Goal: Task Accomplishment & Management: Manage account settings

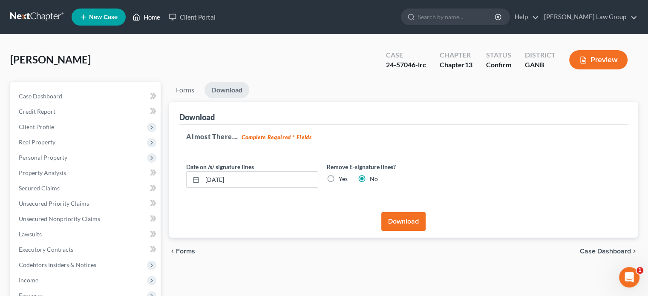
click at [152, 12] on link "Home" at bounding box center [146, 16] width 36 height 15
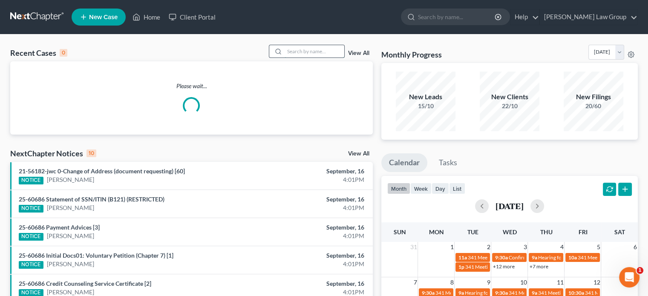
click at [293, 54] on input "search" at bounding box center [314, 51] width 60 height 12
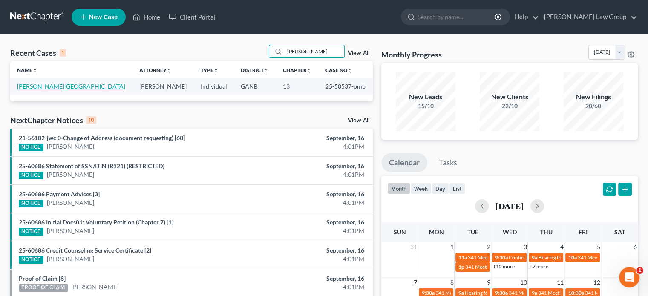
type input "[PERSON_NAME]"
click at [34, 85] on link "[PERSON_NAME][GEOGRAPHIC_DATA]" at bounding box center [71, 86] width 108 height 7
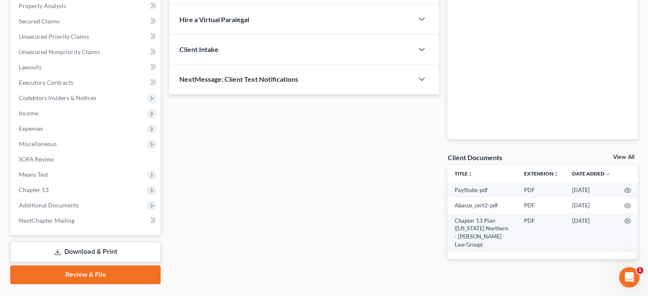
scroll to position [170, 0]
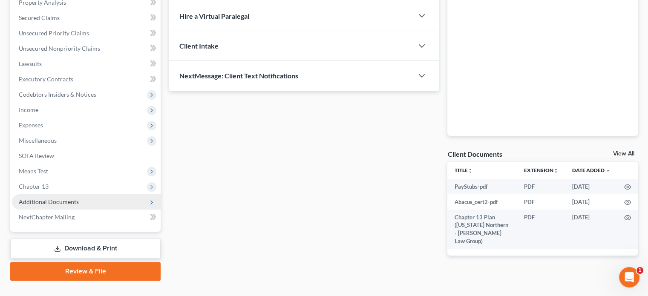
click at [53, 201] on span "Additional Documents" at bounding box center [49, 201] width 60 height 7
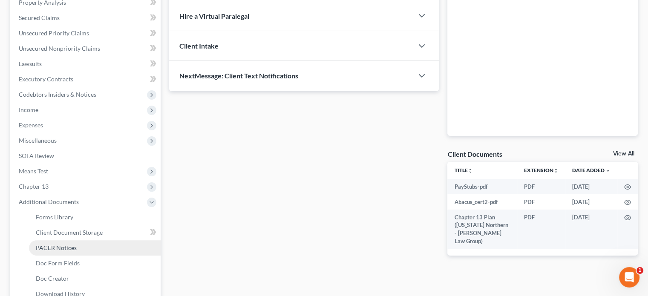
click at [49, 246] on span "PACER Notices" at bounding box center [56, 247] width 41 height 7
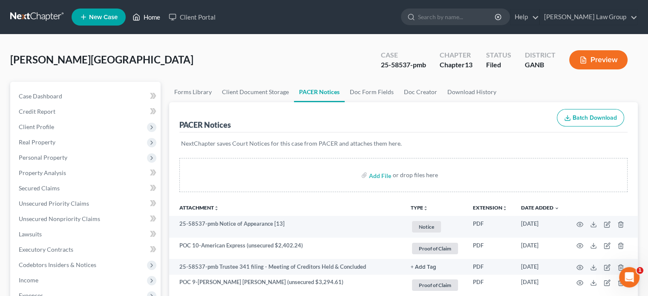
drag, startPoint x: 155, startPoint y: 18, endPoint x: 160, endPoint y: 20, distance: 5.1
click at [155, 18] on link "Home" at bounding box center [146, 16] width 36 height 15
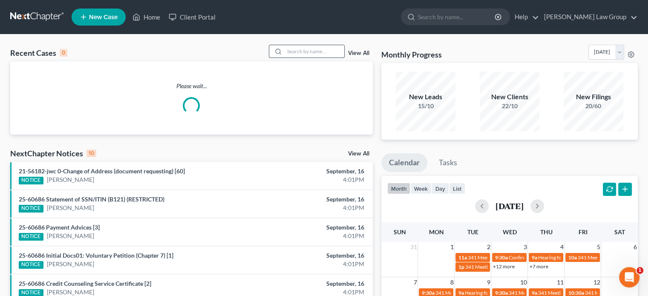
click at [299, 54] on input "search" at bounding box center [314, 51] width 60 height 12
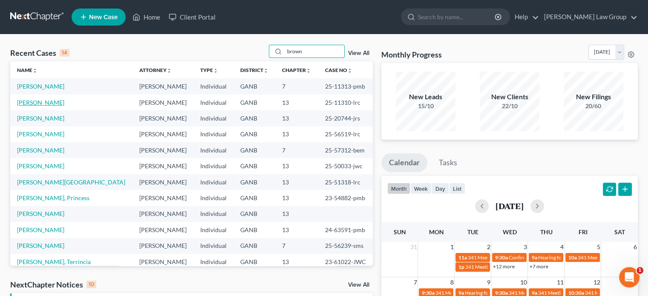
type input "brown"
click at [46, 104] on link "[PERSON_NAME]" at bounding box center [40, 102] width 47 height 7
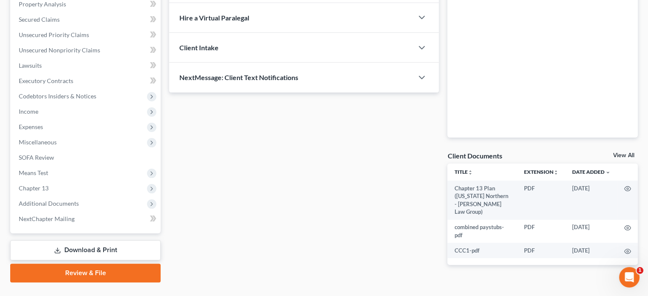
scroll to position [170, 0]
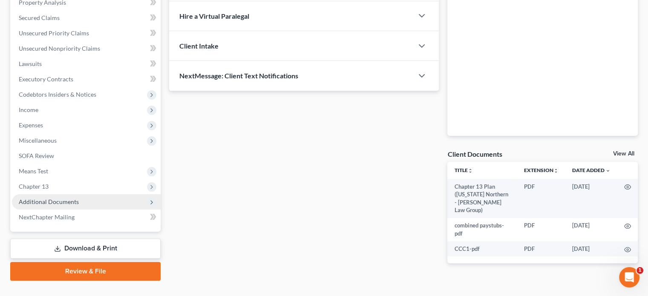
click at [59, 201] on span "Additional Documents" at bounding box center [49, 201] width 60 height 7
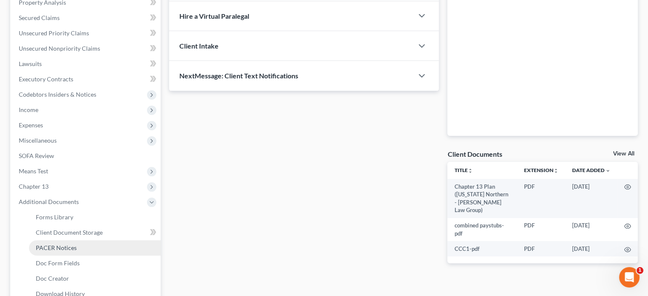
click at [54, 248] on span "PACER Notices" at bounding box center [56, 247] width 41 height 7
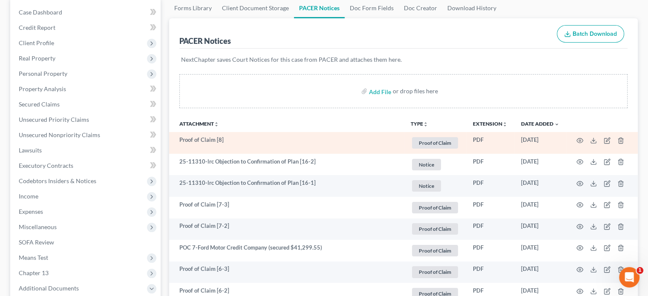
scroll to position [85, 0]
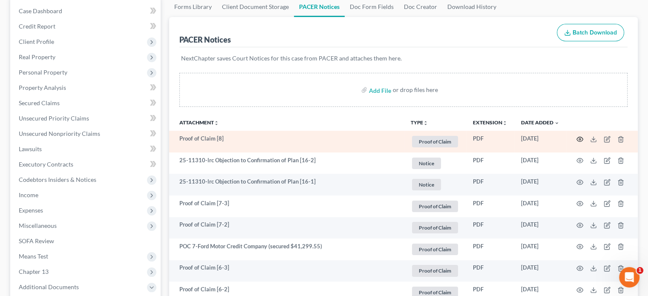
click at [579, 138] on circle "button" at bounding box center [580, 139] width 2 height 2
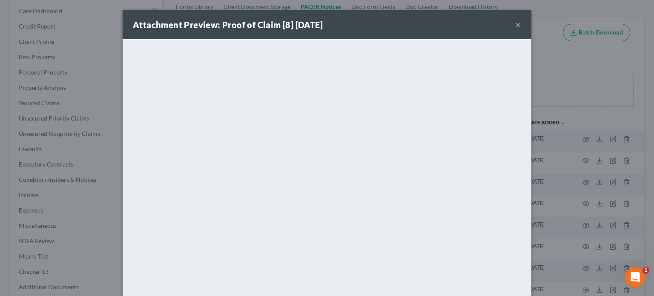
click at [517, 21] on button "×" at bounding box center [518, 25] width 6 height 10
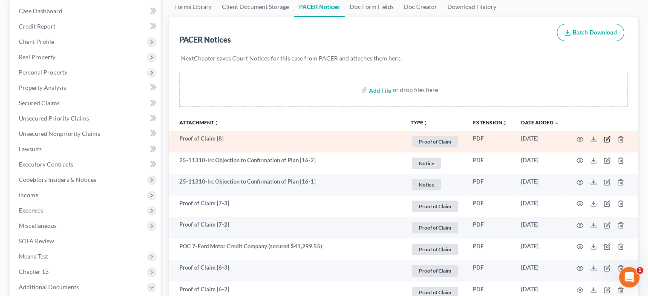
click at [605, 138] on icon "button" at bounding box center [606, 139] width 7 height 7
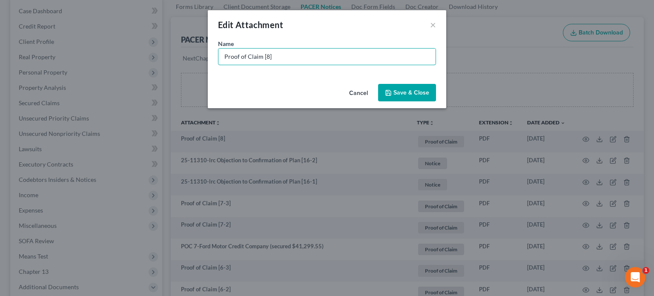
drag, startPoint x: 284, startPoint y: 57, endPoint x: 0, endPoint y: 17, distance: 287.1
click at [0, 18] on div "Edit Attachment × Name * Proof of Claim [8] Cancel Save & Close" at bounding box center [327, 148] width 654 height 296
type input "POC 8-Quantum3 (unsecured $931.37)"
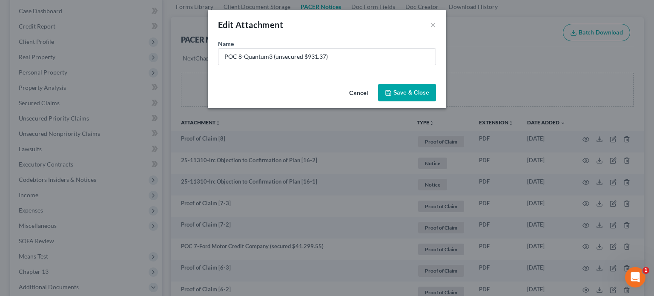
click at [405, 90] on span "Save & Close" at bounding box center [411, 92] width 36 height 7
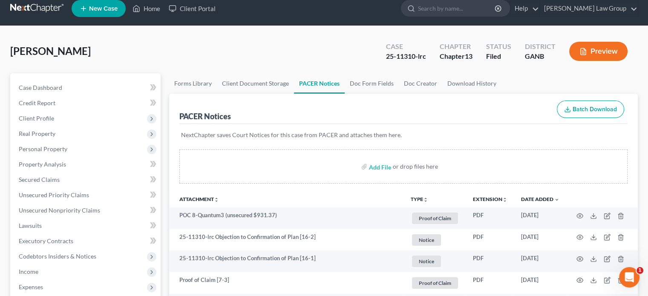
scroll to position [0, 0]
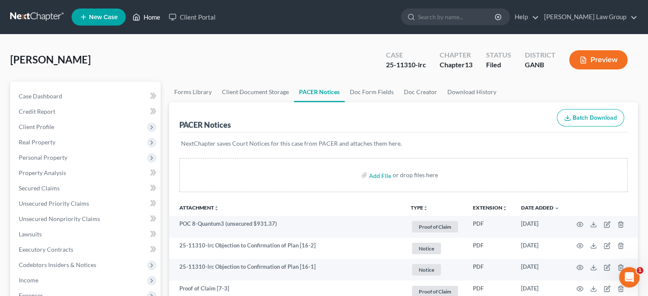
click at [152, 13] on link "Home" at bounding box center [146, 16] width 36 height 15
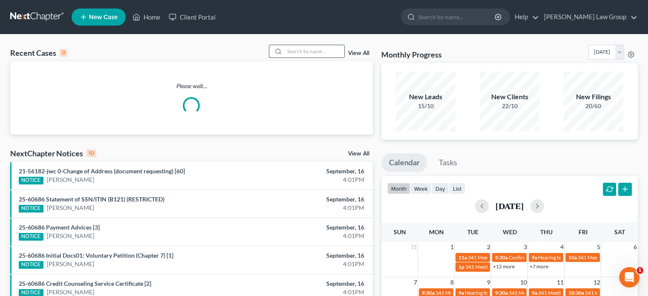
click at [285, 49] on input "search" at bounding box center [314, 51] width 60 height 12
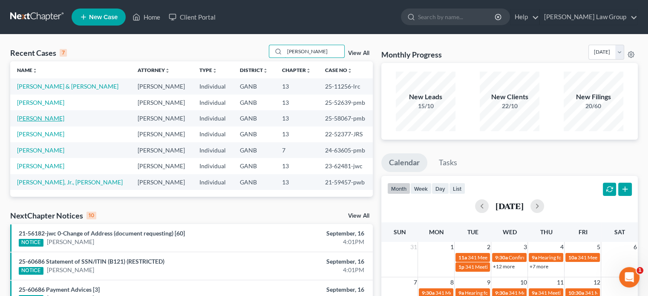
type input "[PERSON_NAME]"
click at [45, 117] on link "[PERSON_NAME]" at bounding box center [40, 118] width 47 height 7
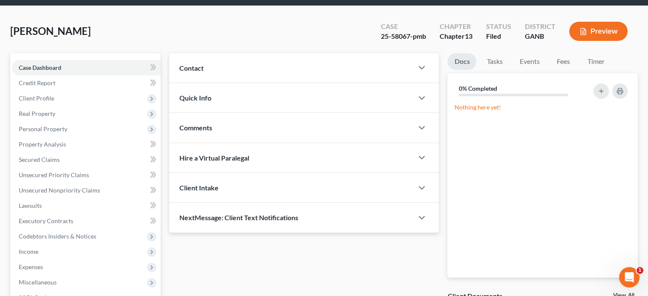
scroll to position [186, 0]
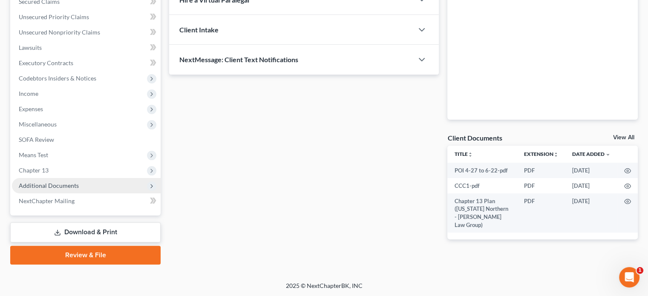
click at [74, 184] on span "Additional Documents" at bounding box center [49, 185] width 60 height 7
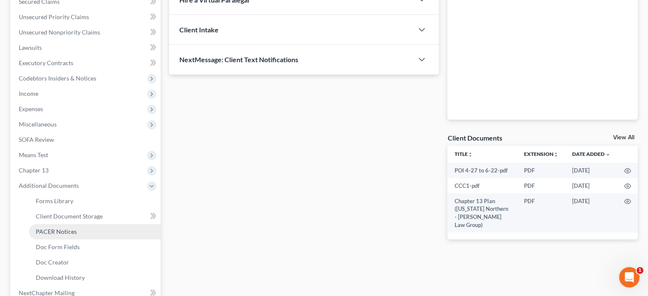
click at [72, 234] on span "PACER Notices" at bounding box center [56, 231] width 41 height 7
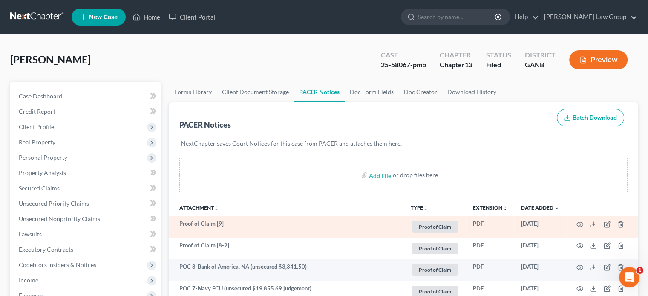
click at [580, 219] on td at bounding box center [602, 227] width 72 height 22
click at [580, 224] on circle "button" at bounding box center [580, 225] width 2 height 2
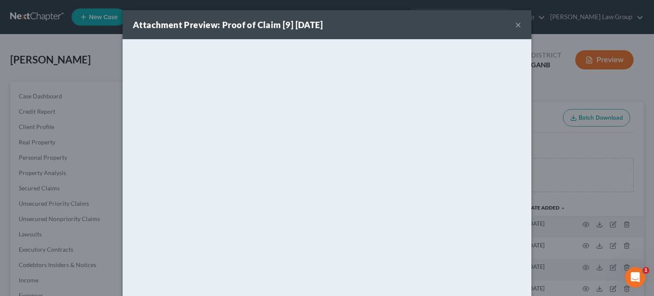
click at [515, 24] on button "×" at bounding box center [518, 25] width 6 height 10
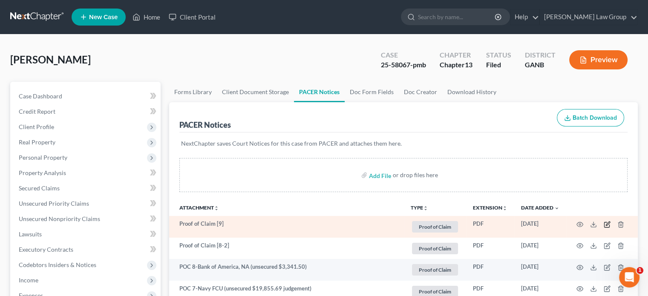
click at [607, 224] on icon "button" at bounding box center [606, 224] width 7 height 7
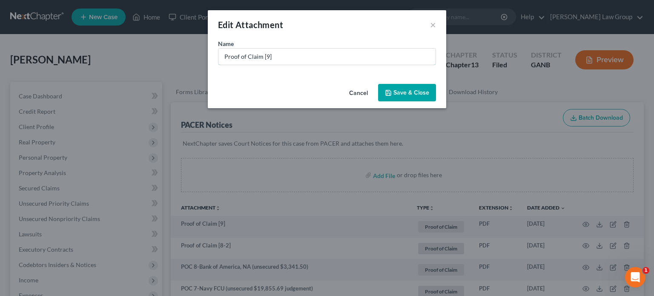
drag, startPoint x: 278, startPoint y: 60, endPoint x: 0, endPoint y: 39, distance: 278.4
click at [0, 39] on div "Edit Attachment × Name * Proof of Claim [9] Cancel Save & Close" at bounding box center [327, 148] width 654 height 296
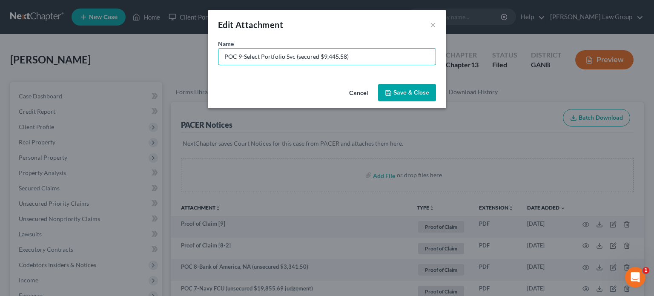
type input "POC 9-Select Portfolio Svc (secured $9,445.58)"
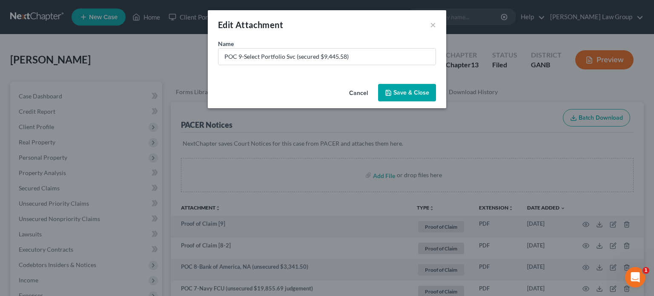
click at [412, 90] on span "Save & Close" at bounding box center [411, 92] width 36 height 7
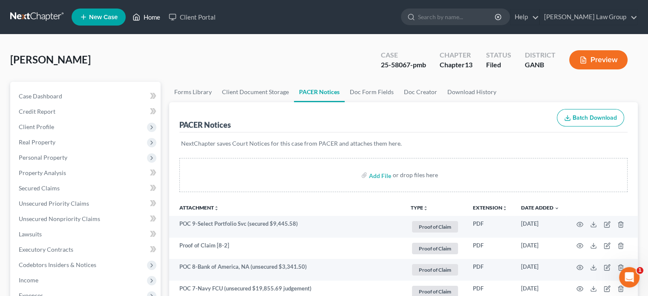
click at [151, 17] on link "Home" at bounding box center [146, 16] width 36 height 15
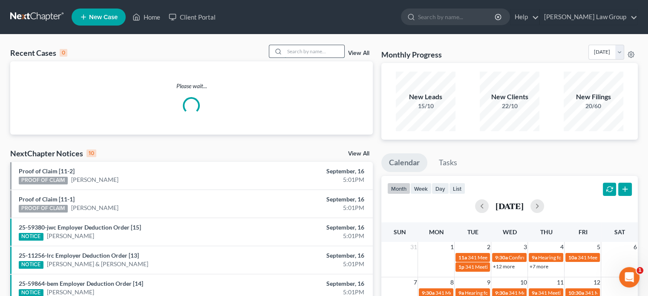
click at [287, 51] on input "search" at bounding box center [314, 51] width 60 height 12
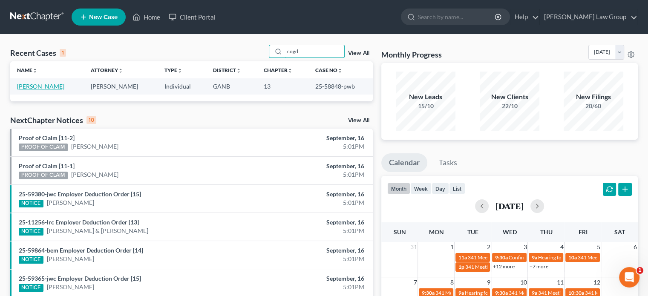
type input "cogd"
click at [36, 85] on link "[PERSON_NAME]" at bounding box center [40, 86] width 47 height 7
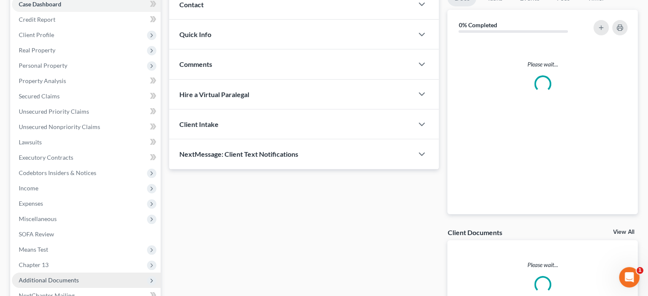
scroll to position [186, 0]
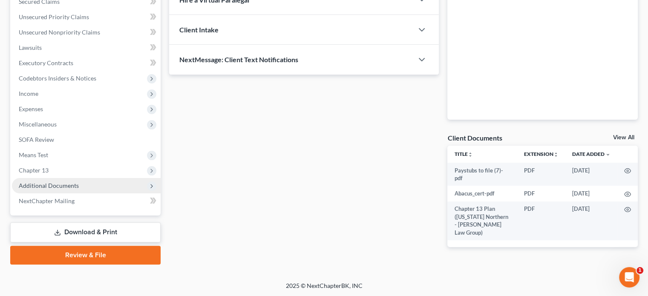
click at [57, 186] on span "Additional Documents" at bounding box center [49, 185] width 60 height 7
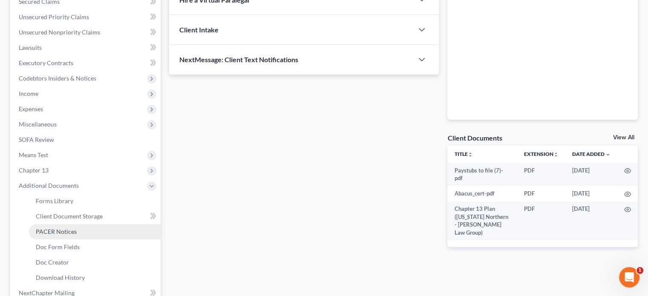
click at [60, 229] on span "PACER Notices" at bounding box center [56, 231] width 41 height 7
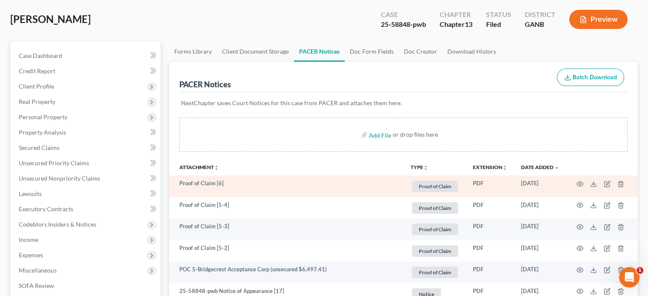
scroll to position [43, 0]
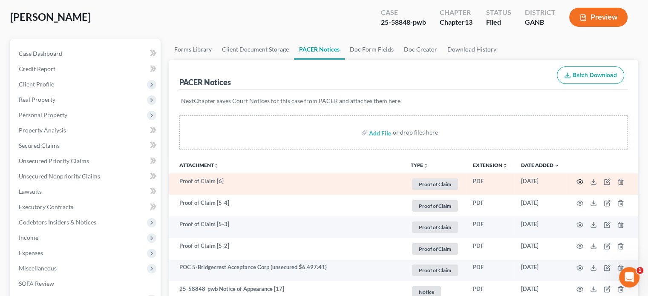
click at [579, 178] on icon "button" at bounding box center [579, 181] width 7 height 7
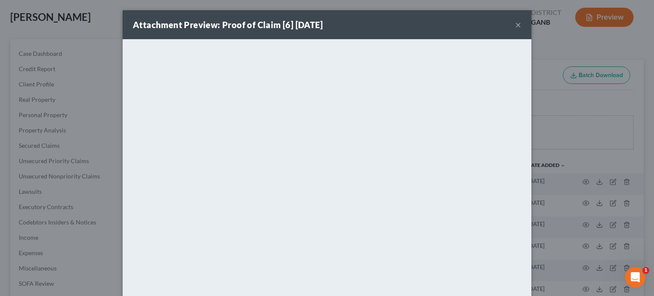
click at [515, 23] on button "×" at bounding box center [518, 25] width 6 height 10
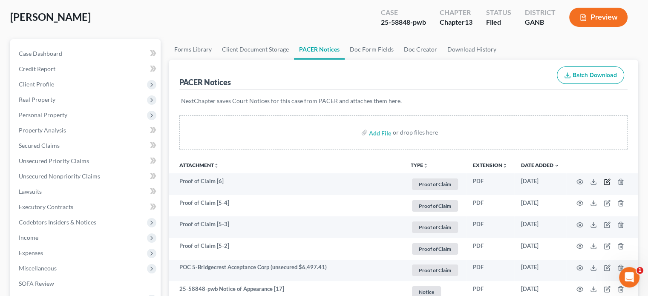
drag, startPoint x: 606, startPoint y: 180, endPoint x: 485, endPoint y: 153, distance: 123.8
click at [602, 179] on td at bounding box center [602, 184] width 72 height 22
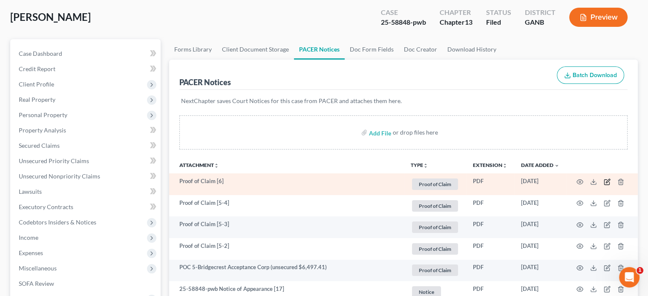
click at [605, 181] on icon "button" at bounding box center [606, 181] width 7 height 7
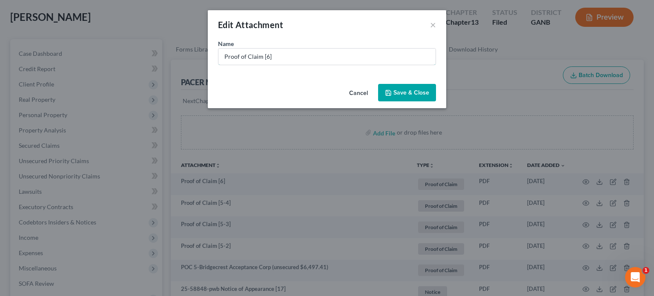
drag, startPoint x: 287, startPoint y: 54, endPoint x: 11, endPoint y: 54, distance: 275.0
click at [11, 54] on div "Edit Attachment × Name * Proof of Claim [6] Cancel Save & Close" at bounding box center [327, 148] width 654 height 296
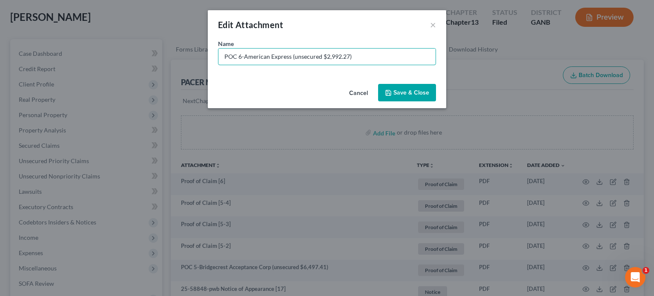
type input "POC 6-American Express (unsecured $2,992.27)"
click at [427, 91] on span "Save & Close" at bounding box center [411, 92] width 36 height 7
